Goal: Information Seeking & Learning: Learn about a topic

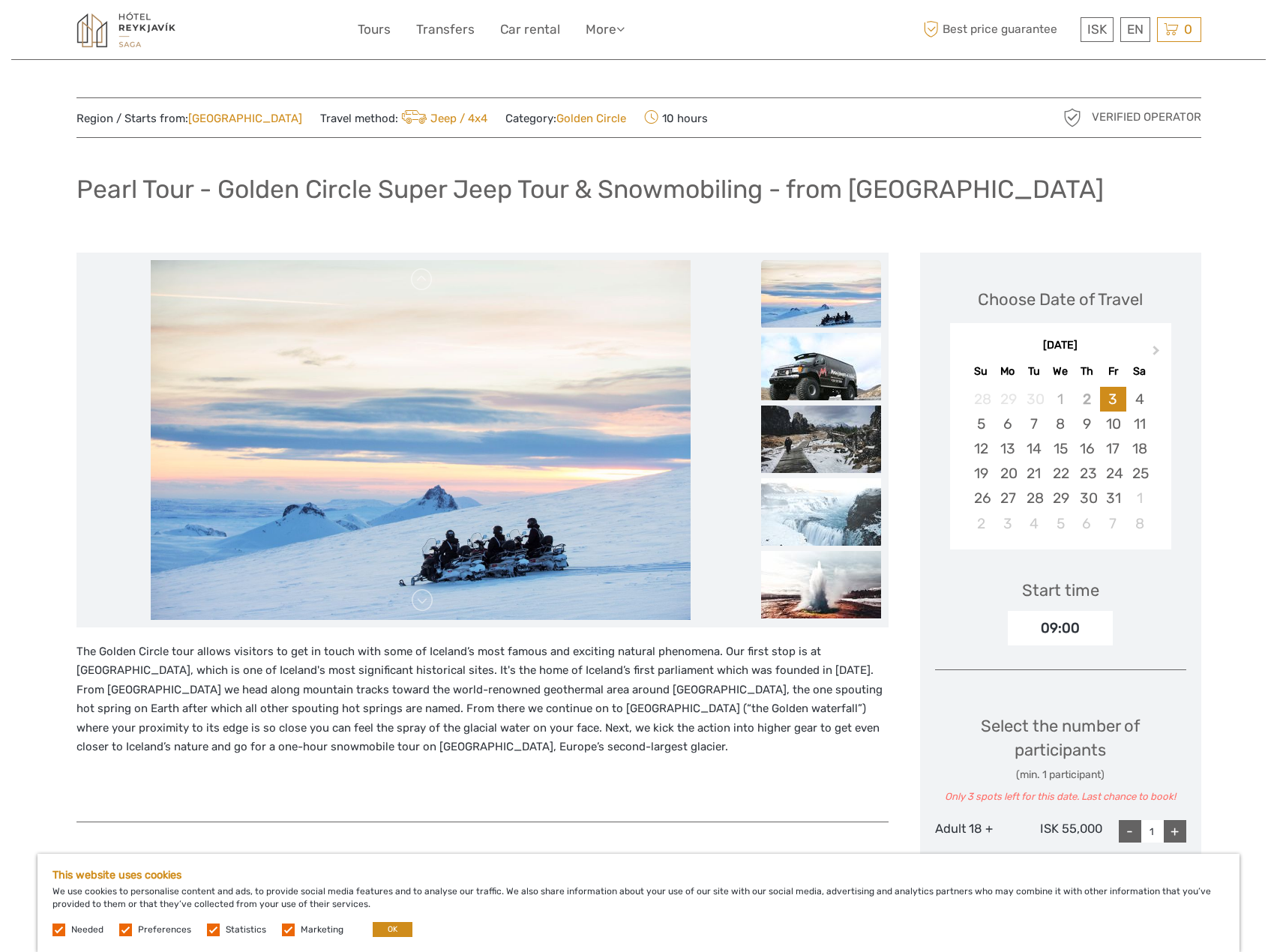
click at [573, 120] on link "Golden Circle" at bounding box center [591, 118] width 69 height 13
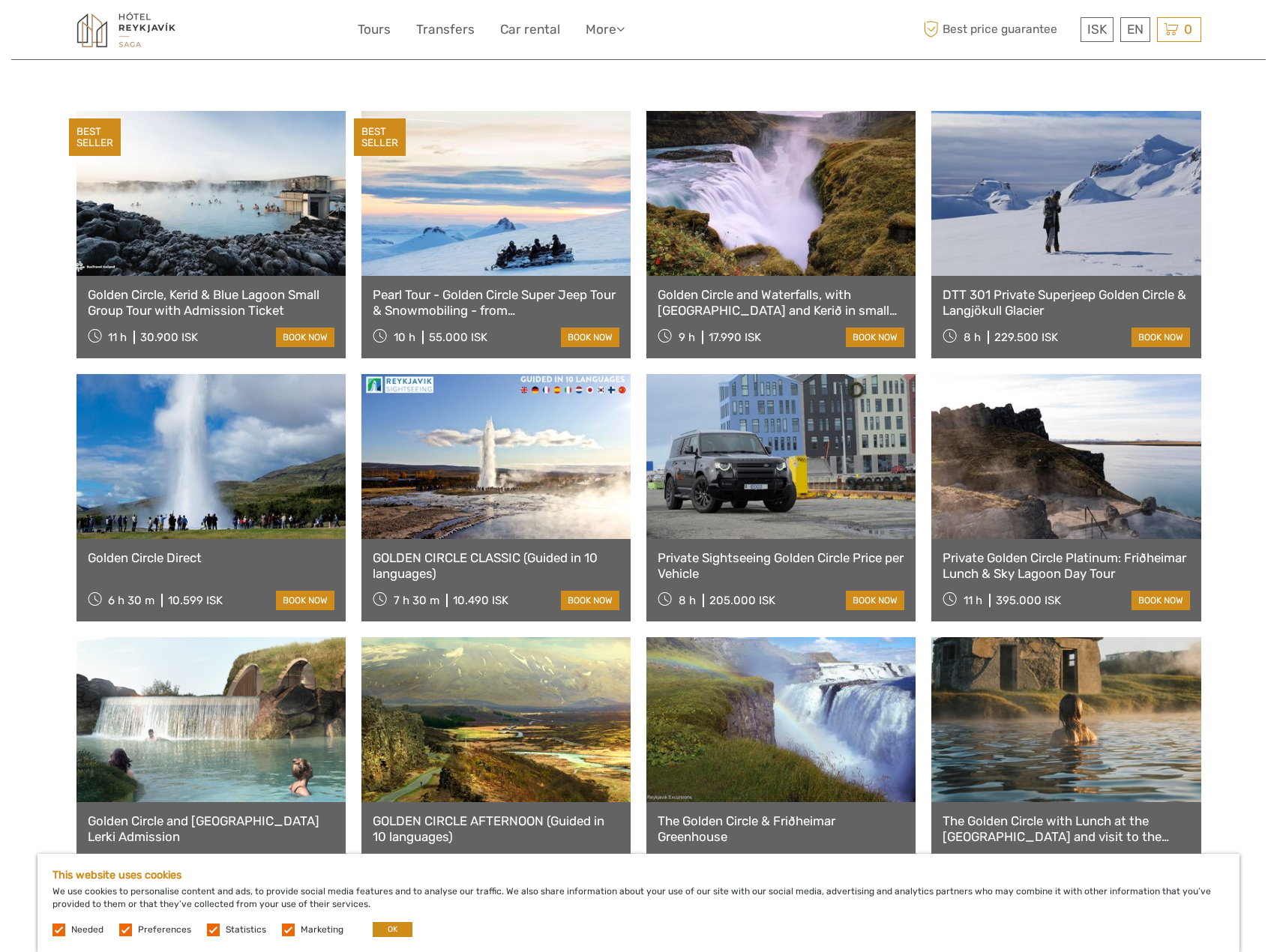
scroll to position [900, 0]
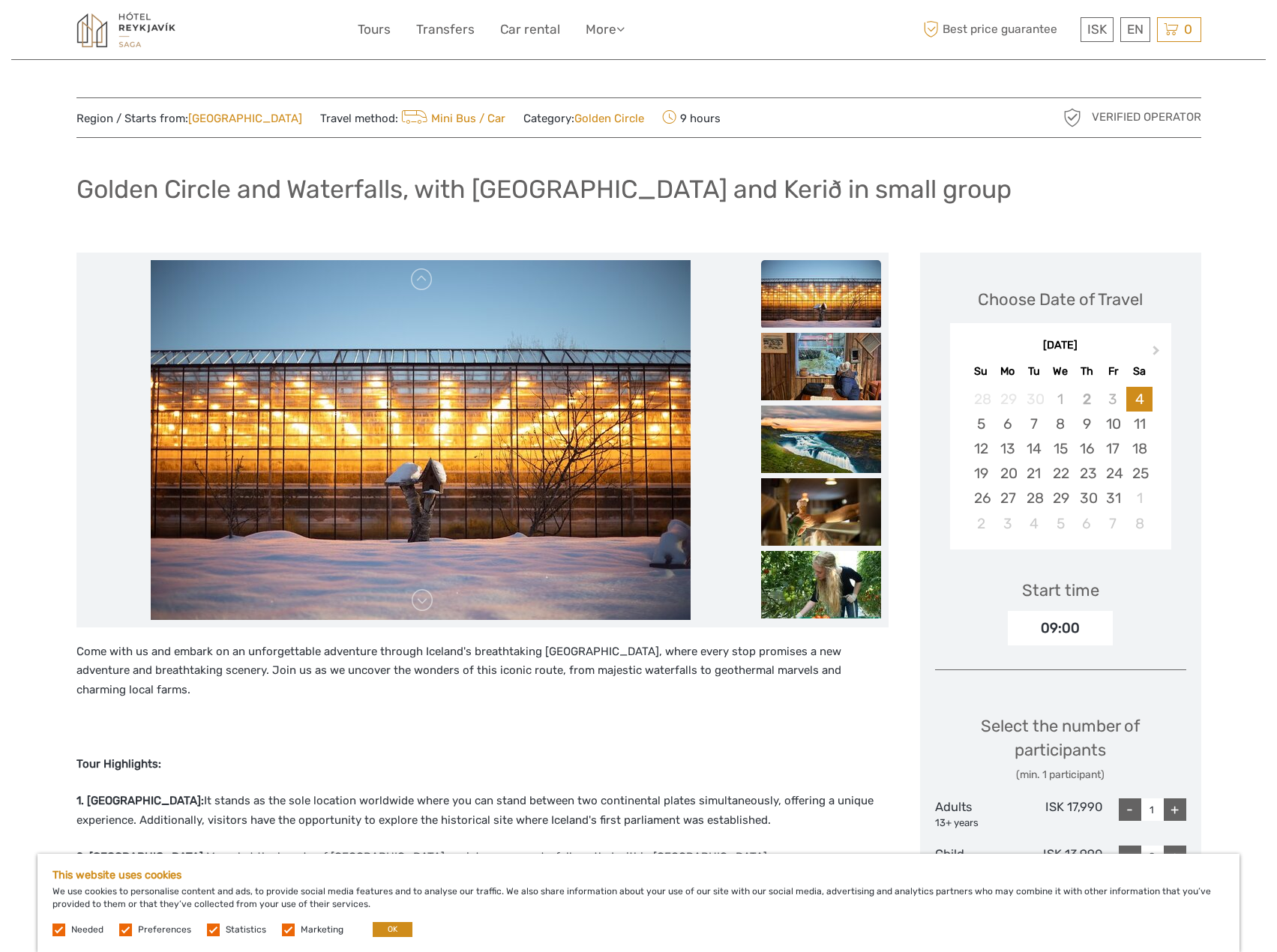
click at [868, 194] on h1 "Golden Circle and Waterfalls, with [GEOGRAPHIC_DATA] and Kerið in small group" at bounding box center [543, 189] width 935 height 31
